Goal: Check status: Check status

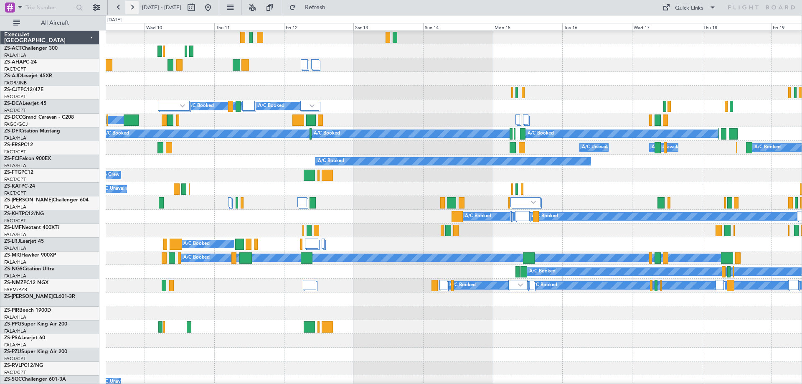
scroll to position [42, 0]
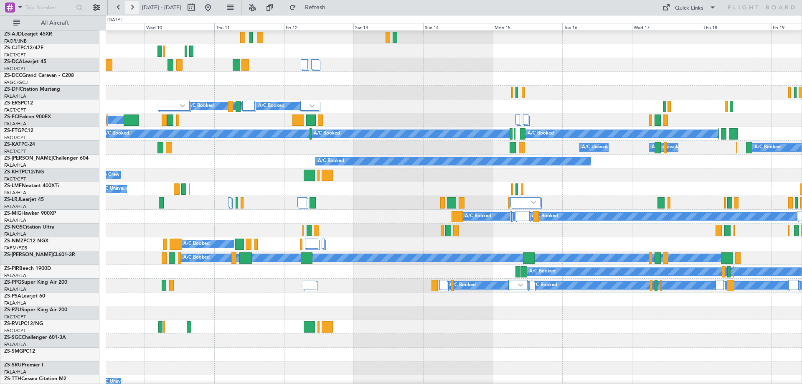
click at [129, 5] on button at bounding box center [131, 7] width 13 height 13
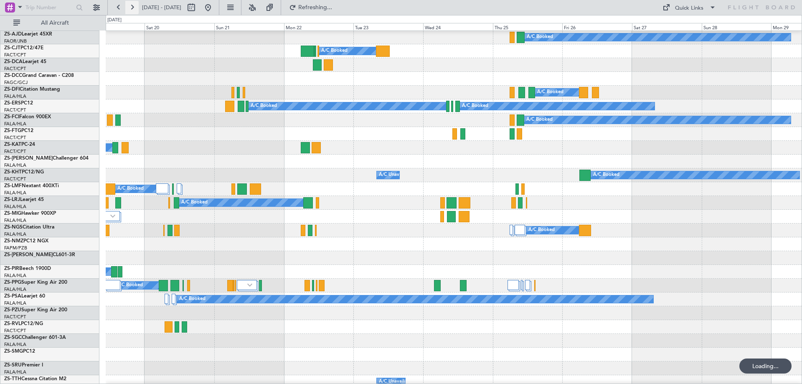
click at [129, 5] on button at bounding box center [131, 7] width 13 height 13
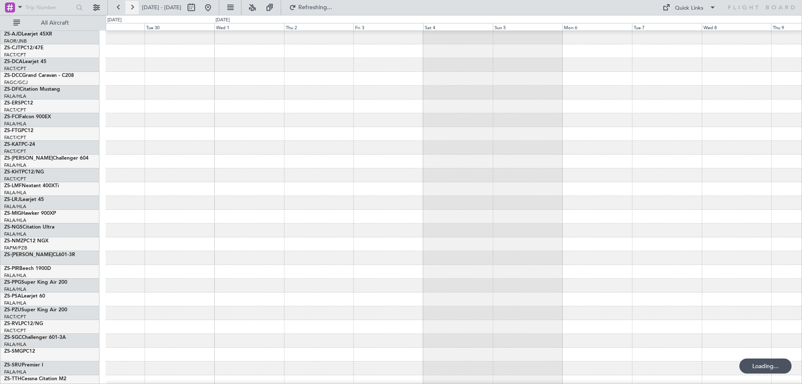
click at [129, 5] on button at bounding box center [131, 7] width 13 height 13
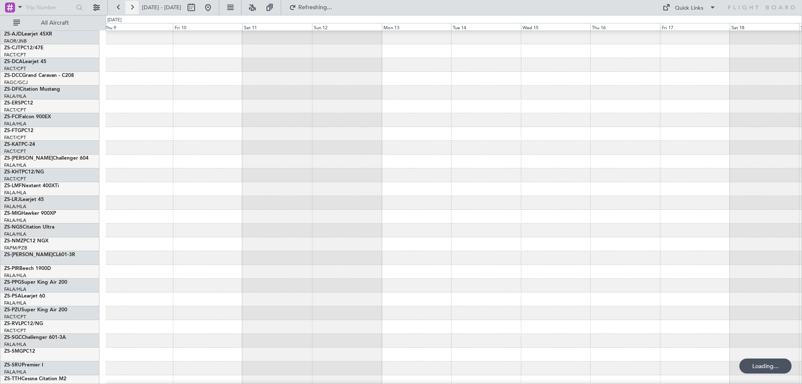
click at [129, 5] on button at bounding box center [131, 7] width 13 height 13
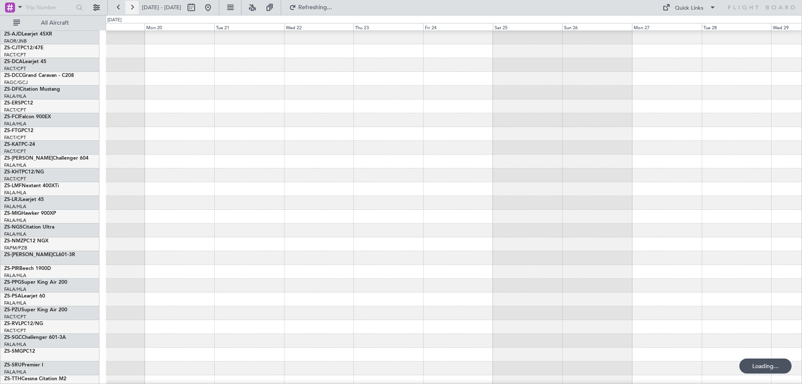
click at [129, 5] on button at bounding box center [131, 7] width 13 height 13
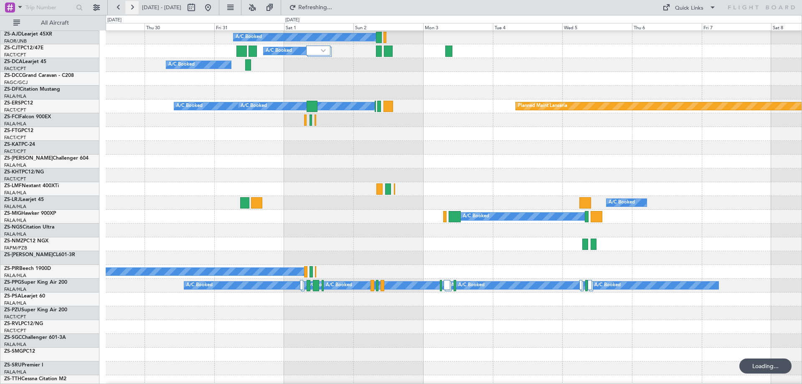
click at [129, 5] on button at bounding box center [131, 7] width 13 height 13
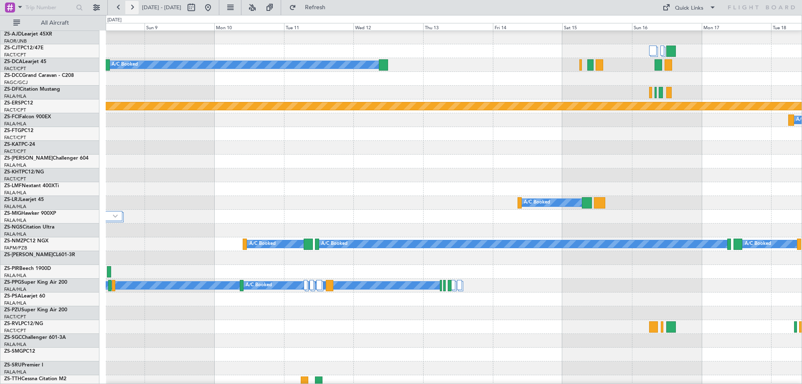
click at [129, 5] on button at bounding box center [131, 7] width 13 height 13
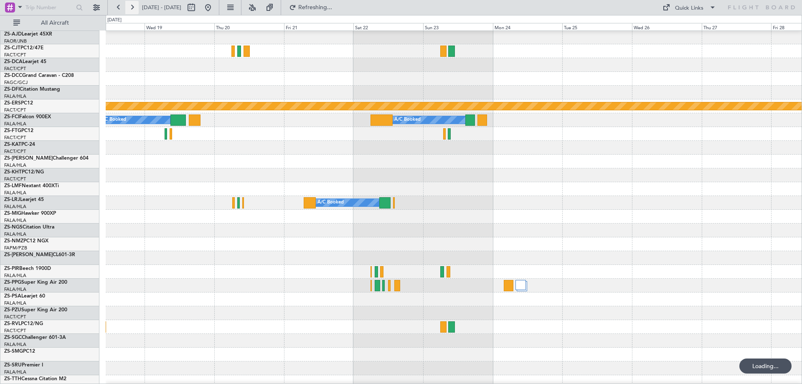
click at [129, 5] on button at bounding box center [131, 7] width 13 height 13
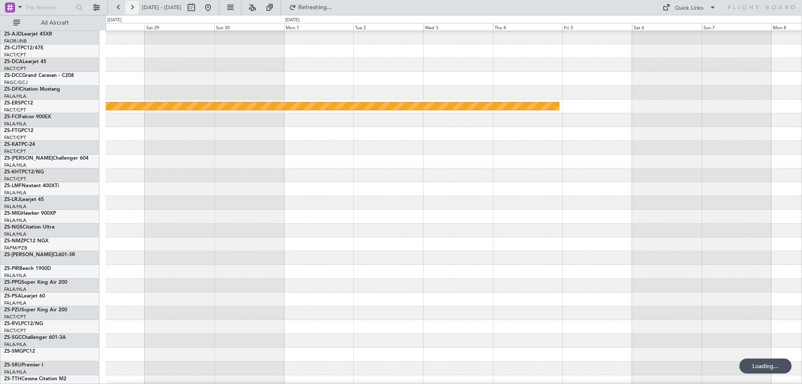
click at [129, 5] on button at bounding box center [131, 7] width 13 height 13
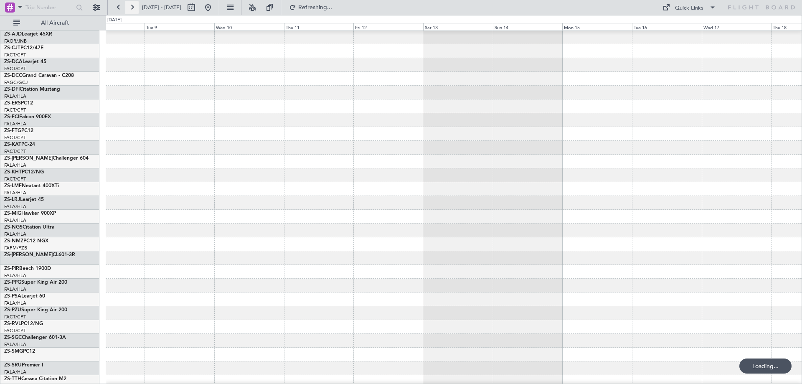
click at [129, 5] on button at bounding box center [131, 7] width 13 height 13
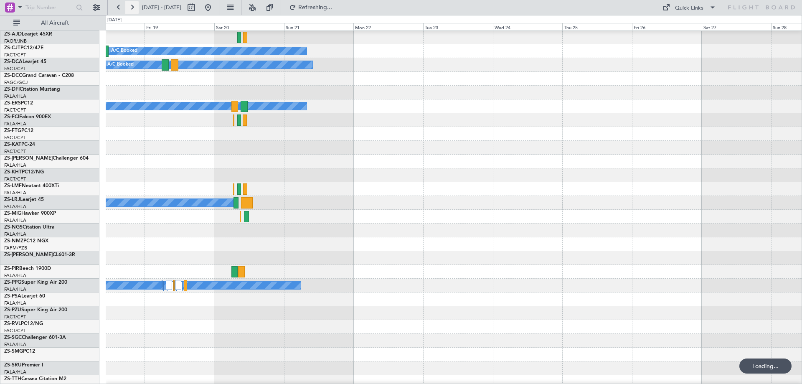
click at [129, 5] on button at bounding box center [131, 7] width 13 height 13
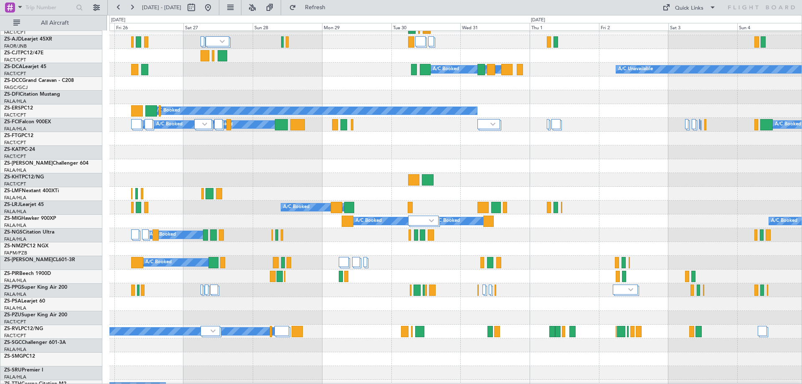
scroll to position [37, 0]
click at [412, 150] on div at bounding box center [455, 152] width 692 height 14
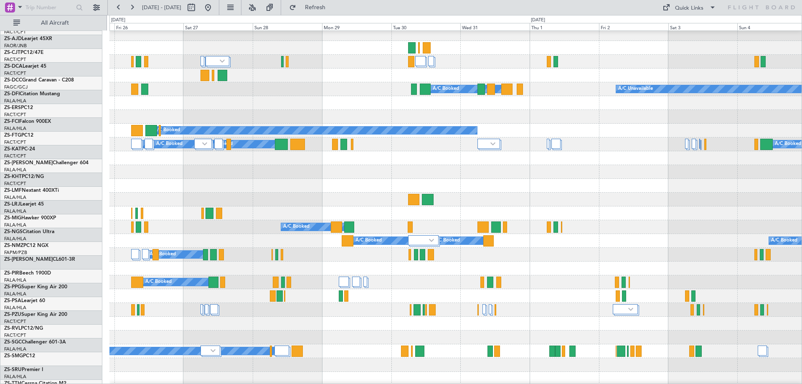
scroll to position [0, 0]
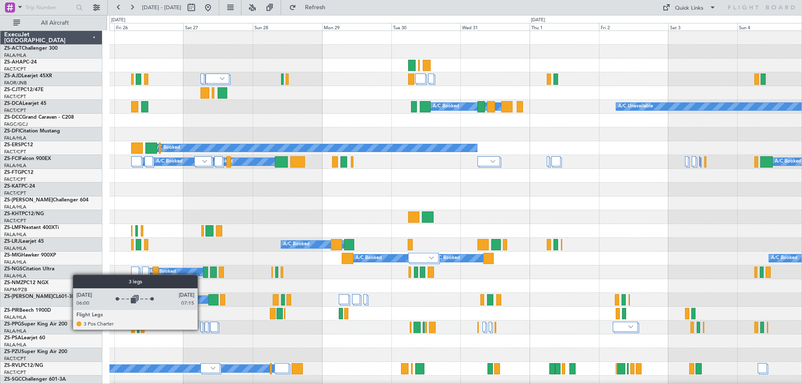
click at [201, 329] on div at bounding box center [201, 327] width 3 height 10
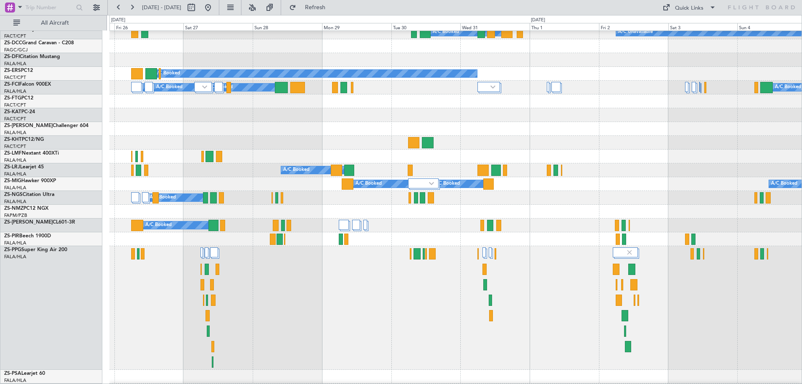
scroll to position [84, 0]
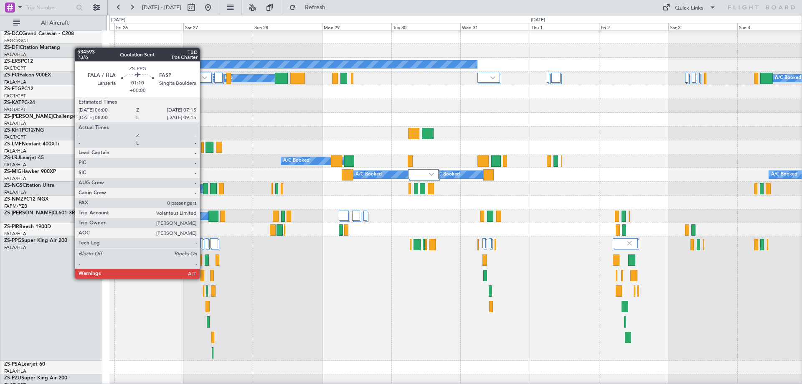
click at [203, 278] on div at bounding box center [202, 275] width 4 height 11
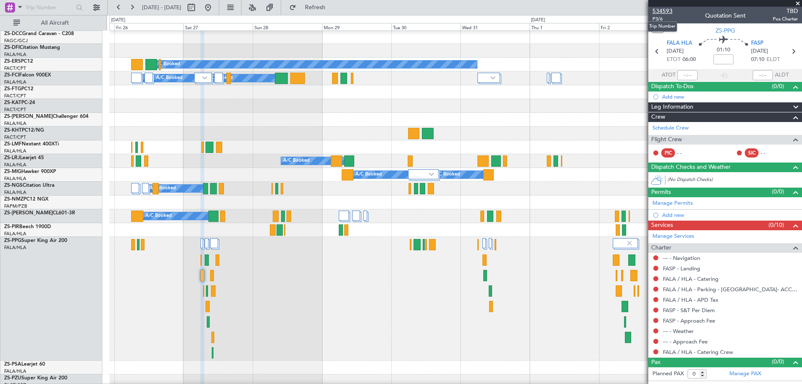
click at [663, 10] on span "534593" at bounding box center [662, 11] width 20 height 9
click at [658, 12] on span "534593" at bounding box center [662, 11] width 20 height 9
